Goal: Information Seeking & Learning: Check status

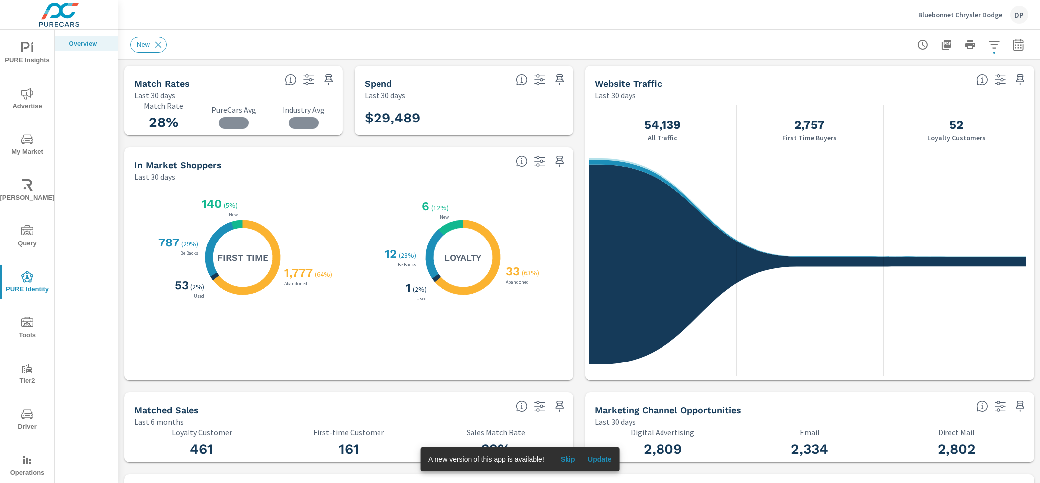
scroll to position [4, 0]
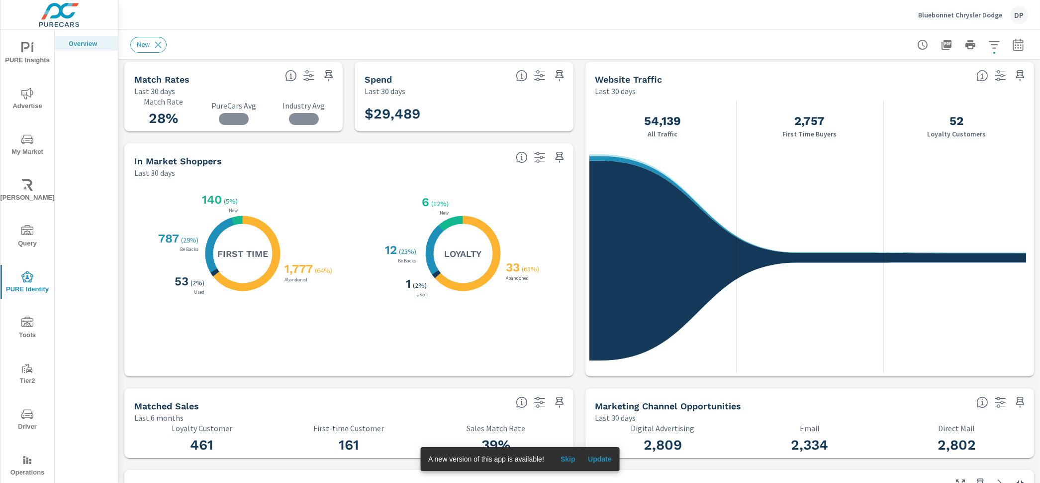
click at [608, 96] on p "Last 30 days" at bounding box center [615, 91] width 41 height 12
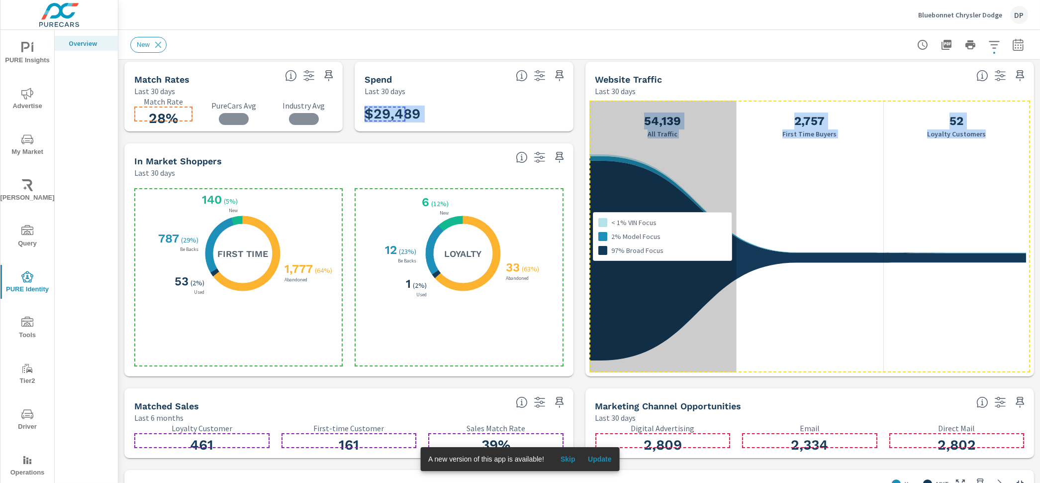
click at [594, 103] on div "< 1% VIN Focus 2% Model Focus 97% Broad Focus" at bounding box center [663, 236] width 147 height 272
